Goal: Navigation & Orientation: Find specific page/section

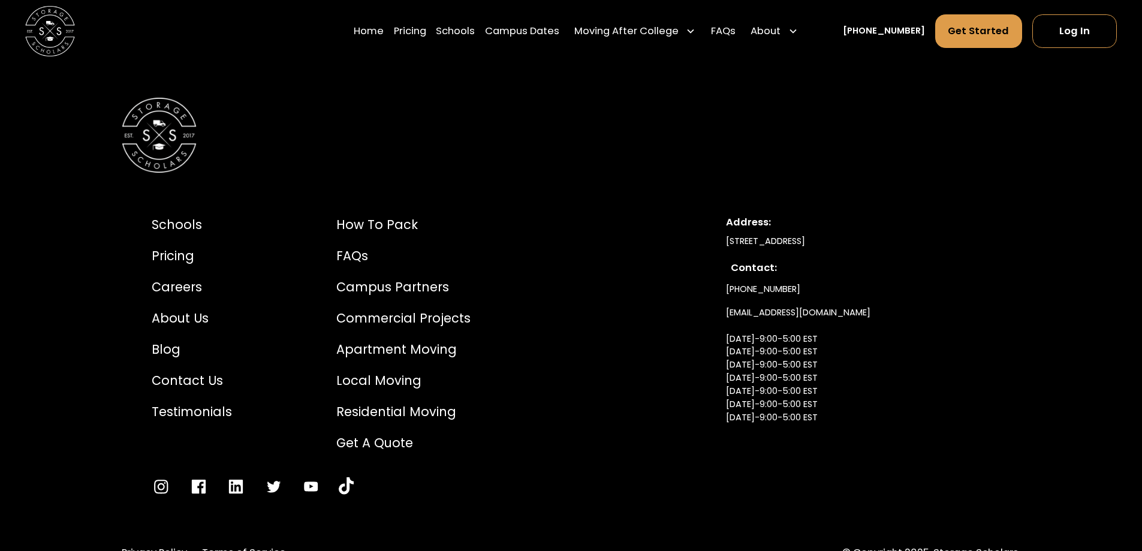
scroll to position [1199, 0]
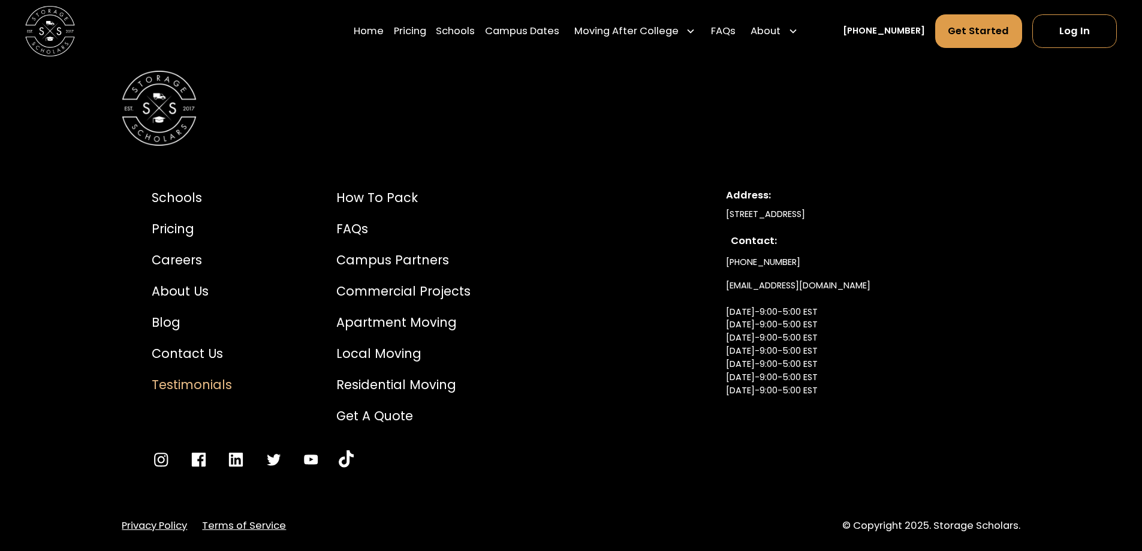
click at [204, 386] on div "Testimonials" at bounding box center [192, 384] width 80 height 19
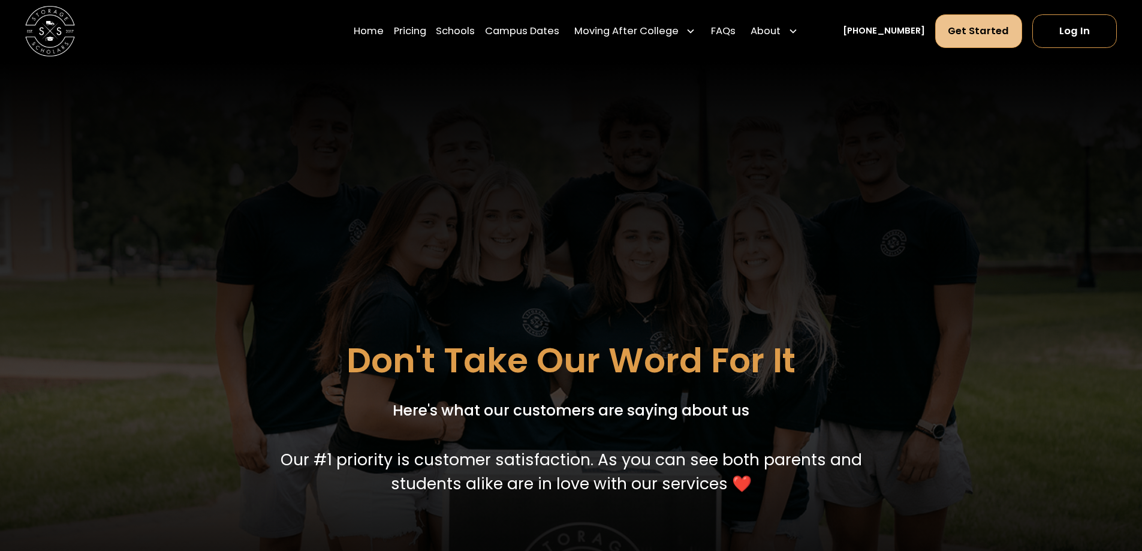
click at [964, 28] on link "Get Started" at bounding box center [978, 31] width 87 height 34
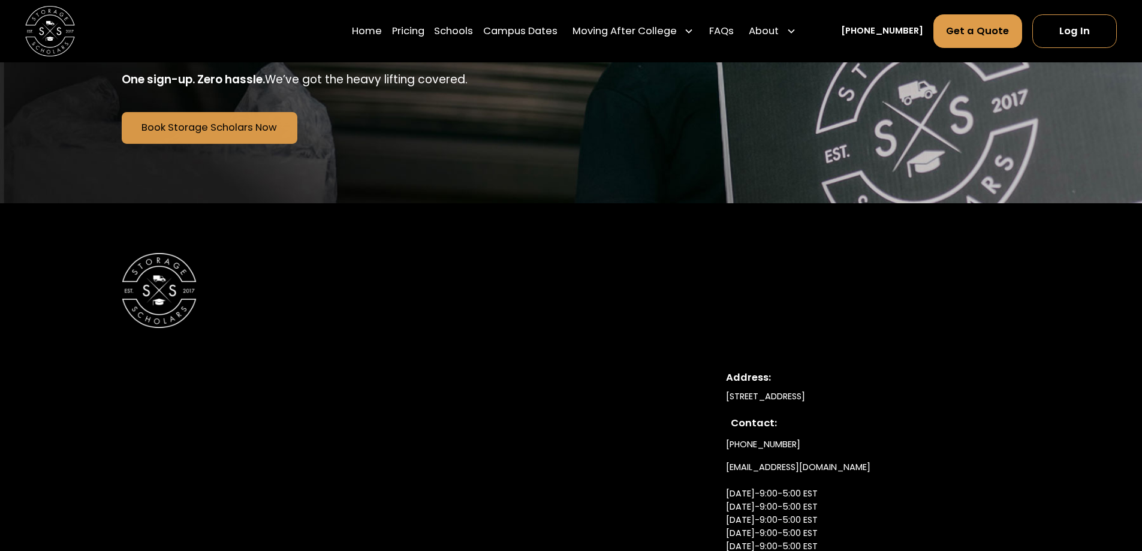
scroll to position [3056, 0]
